Goal: Find specific page/section: Find specific page/section

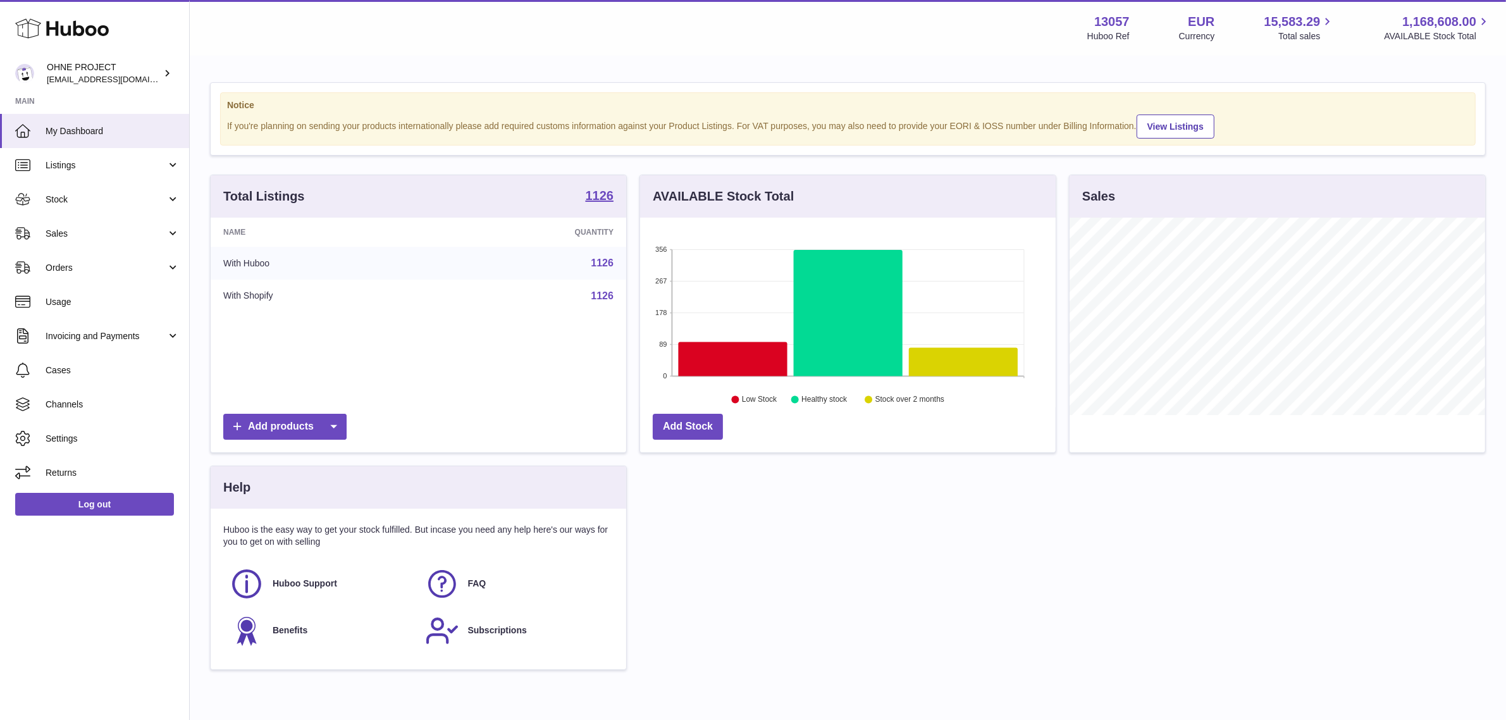
scroll to position [197, 415]
click at [592, 191] on strong "1126" at bounding box center [600, 195] width 28 height 13
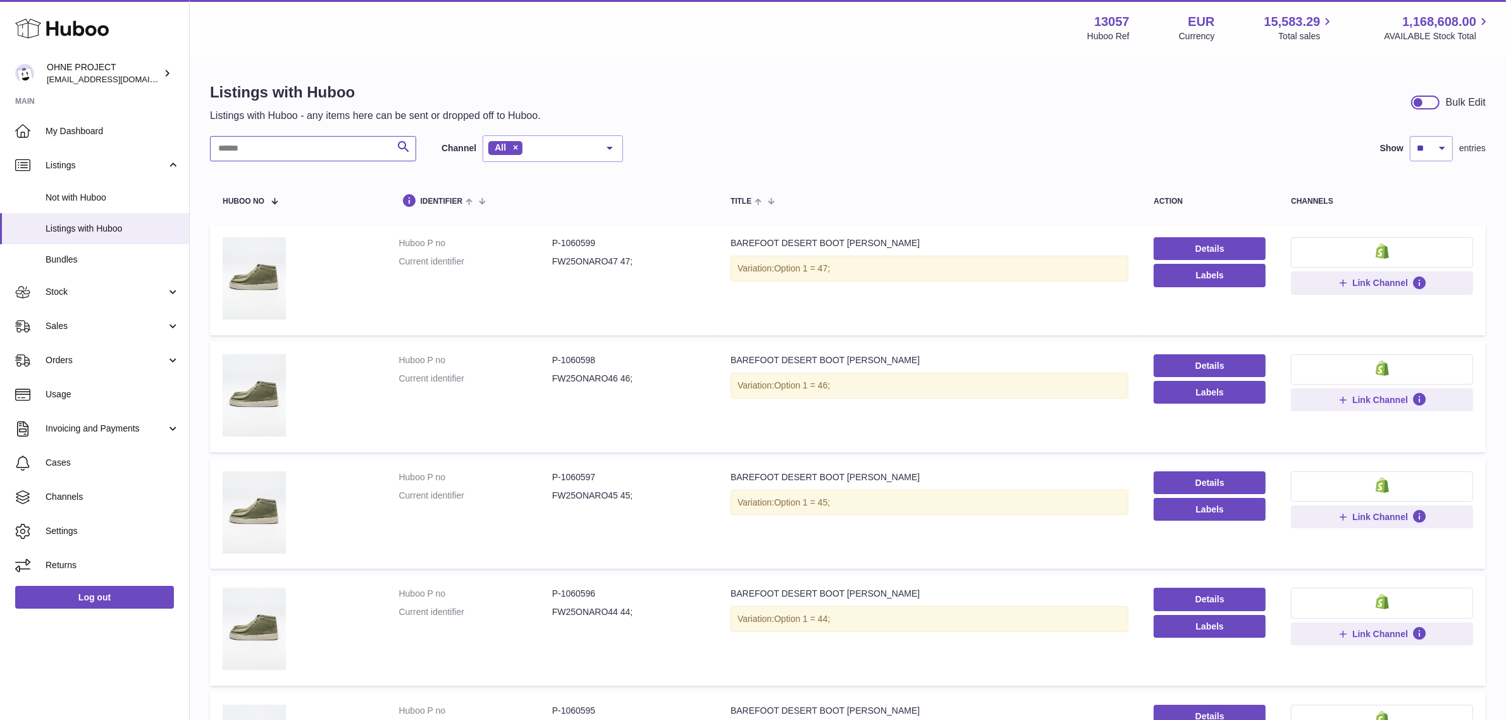
click at [352, 147] on input "text" at bounding box center [313, 148] width 206 height 25
paste input "*"
click at [352, 147] on input "text" at bounding box center [313, 148] width 206 height 25
type input "******"
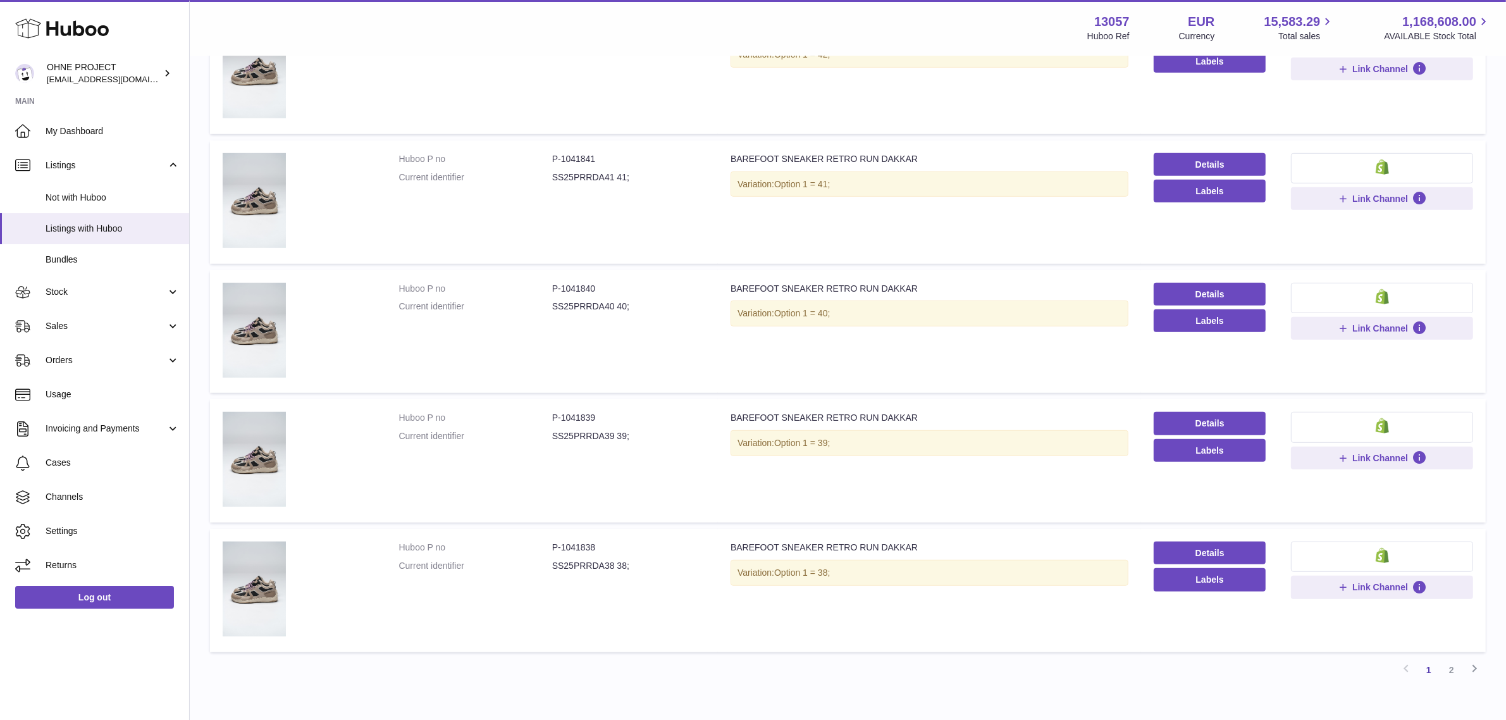
scroll to position [934, 0]
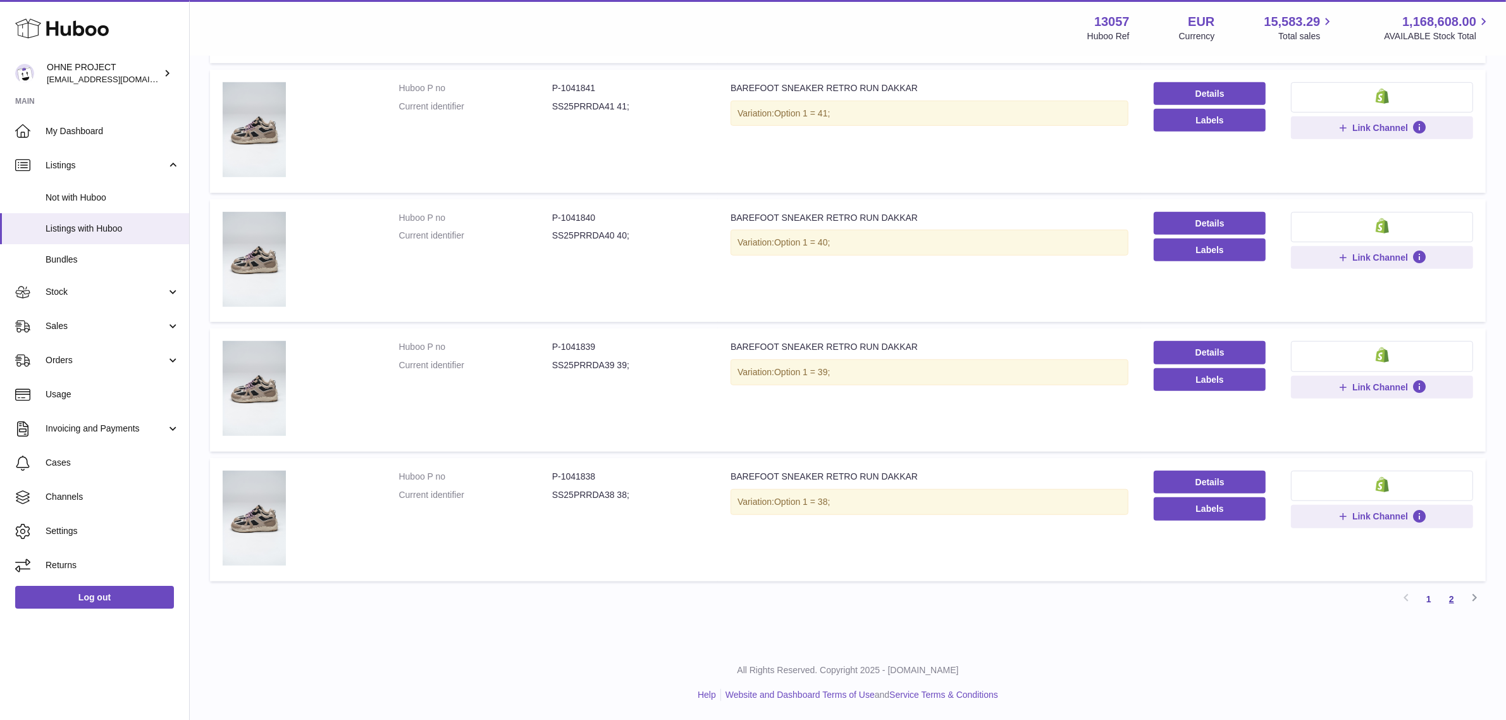
click at [1459, 601] on link "2" at bounding box center [1451, 598] width 23 height 23
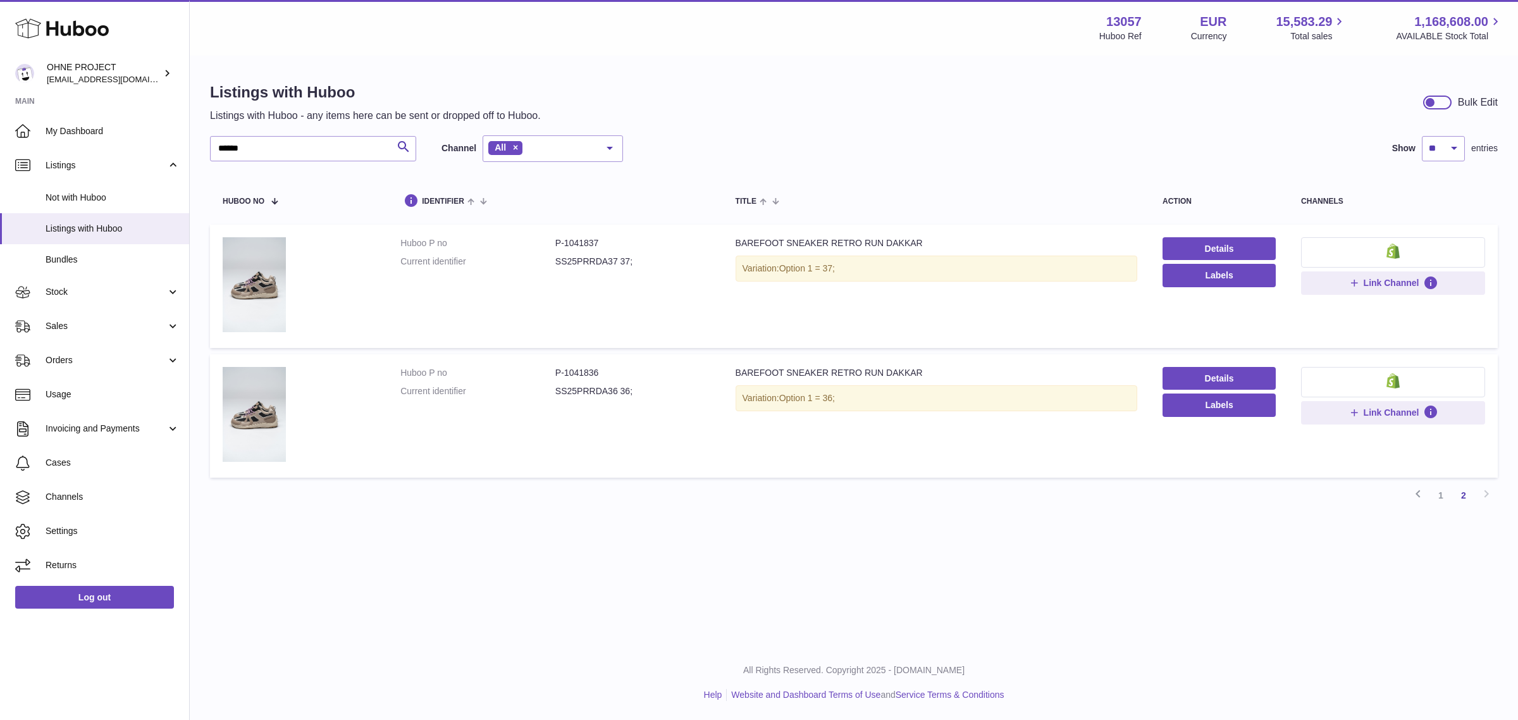
click at [568, 392] on dd "SS25PRRDA36 36;" at bounding box center [632, 391] width 155 height 12
copy dd "SS25PRRDA36"
click at [582, 258] on dd "SS25PRRDA37 37;" at bounding box center [632, 261] width 155 height 12
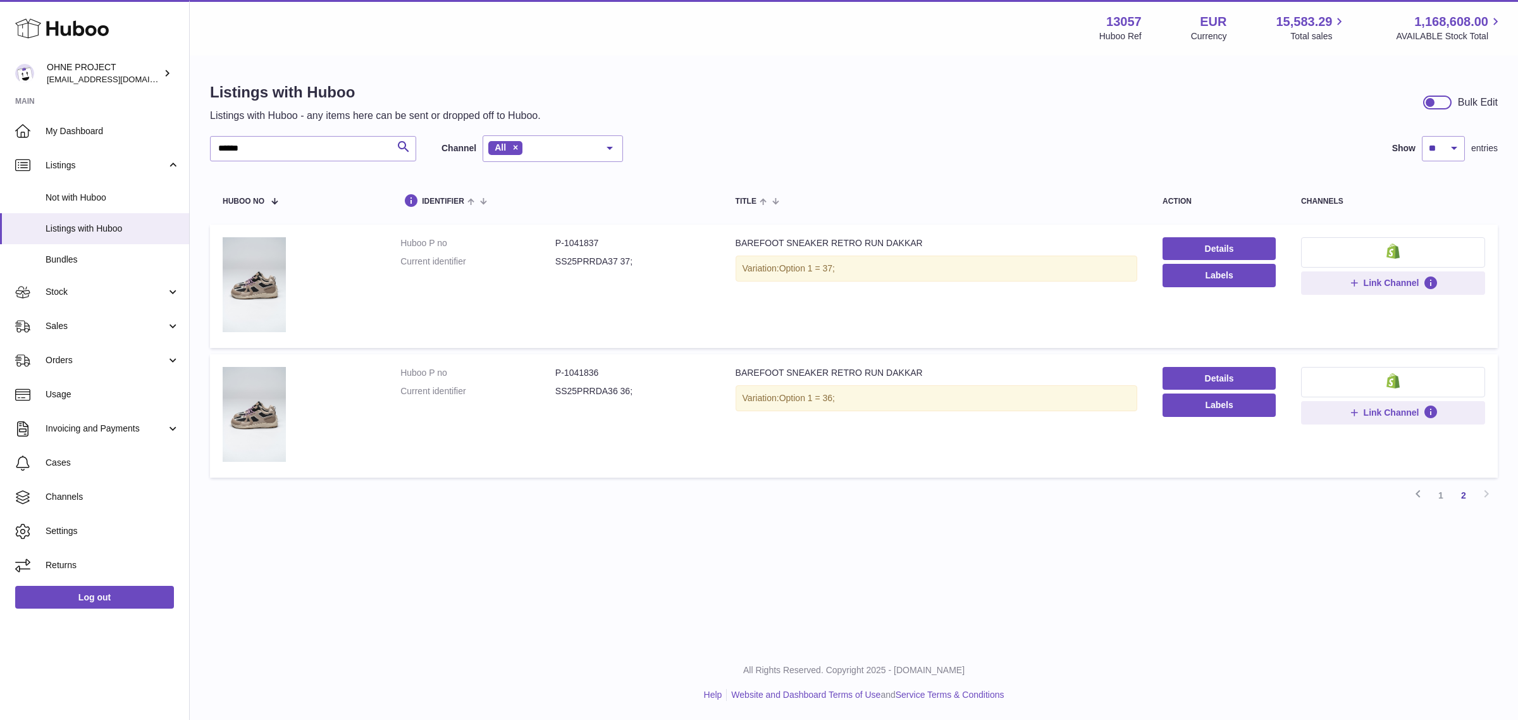
copy dd "SS25PRRDA37"
